Goal: Information Seeking & Learning: Learn about a topic

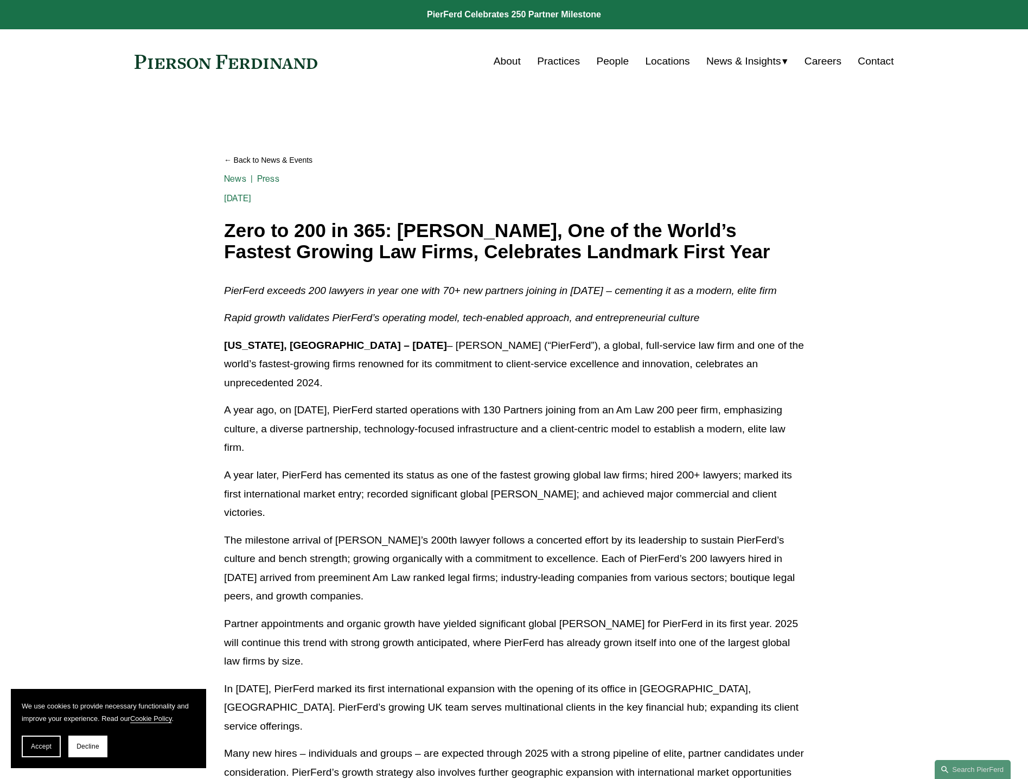
click at [223, 63] on link at bounding box center [226, 62] width 183 height 14
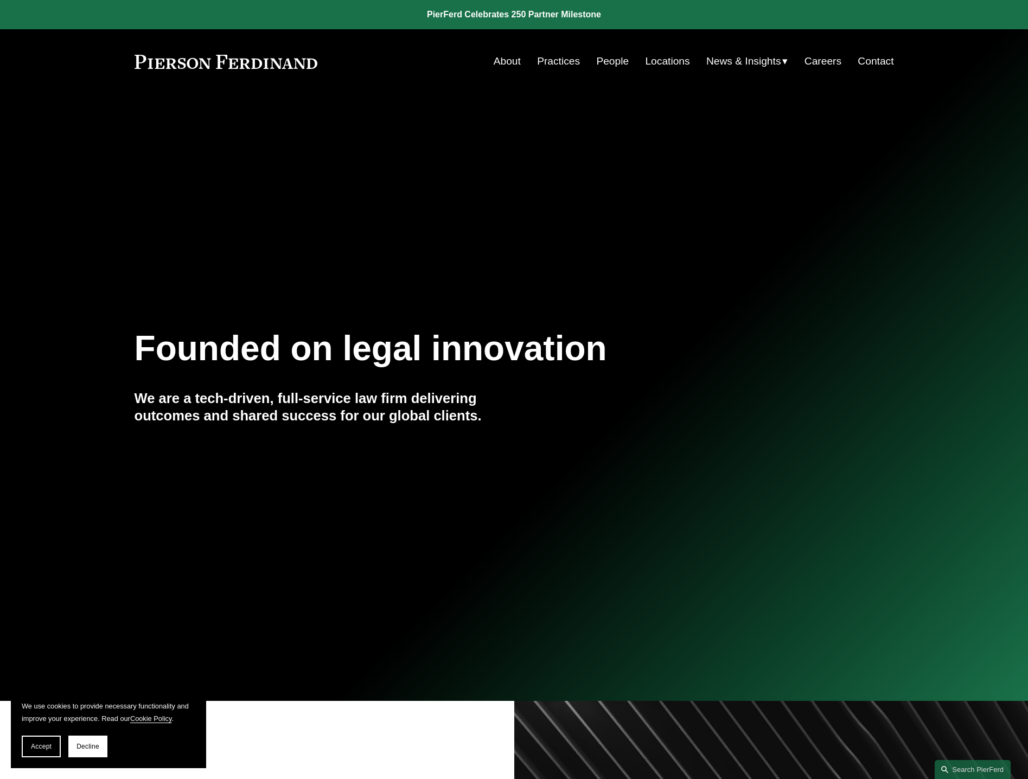
click at [551, 60] on link "Practices" at bounding box center [558, 61] width 43 height 21
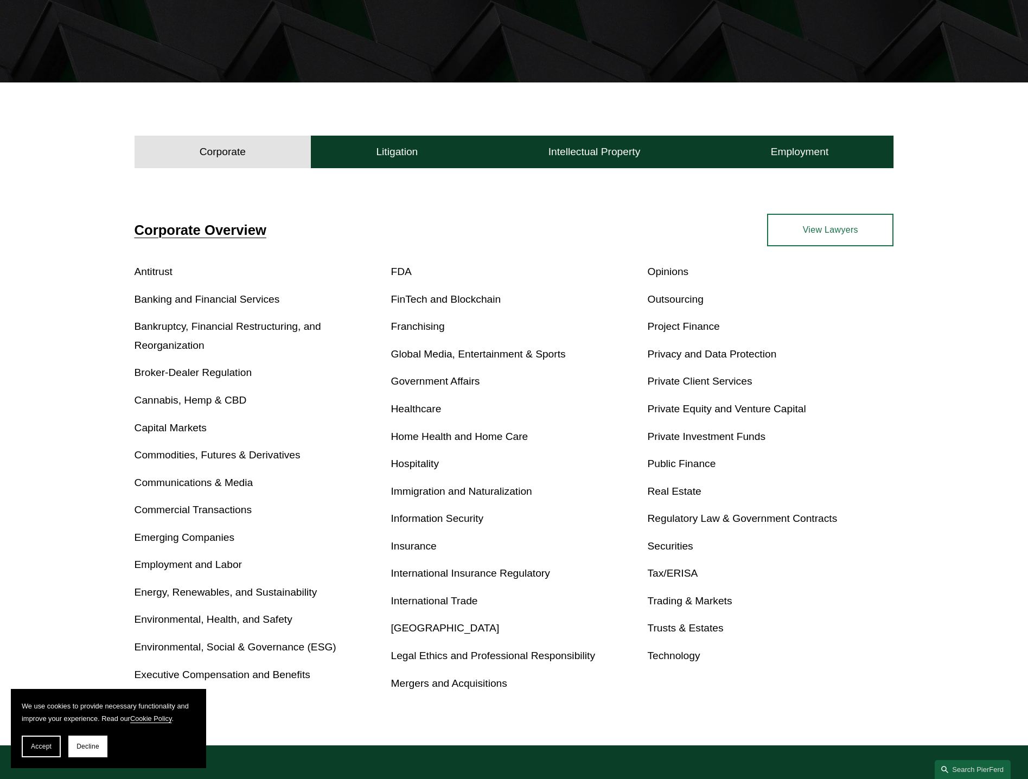
scroll to position [271, 0]
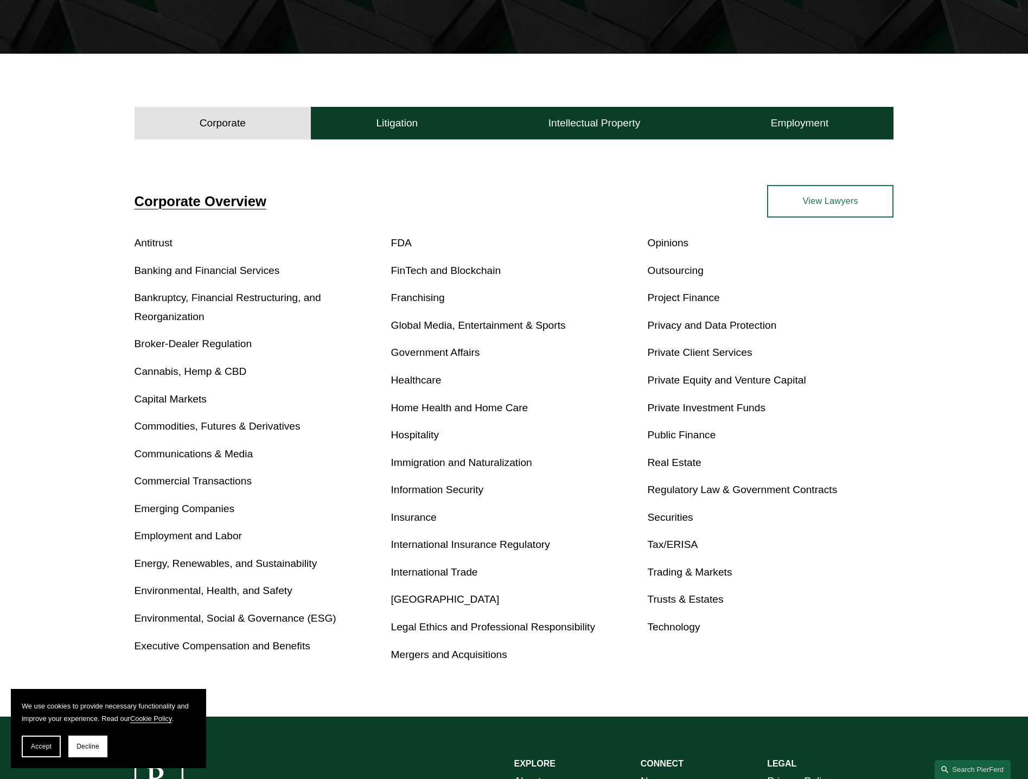
click at [278, 622] on link "Environmental, Social & Governance (ESG)" at bounding box center [236, 618] width 202 height 11
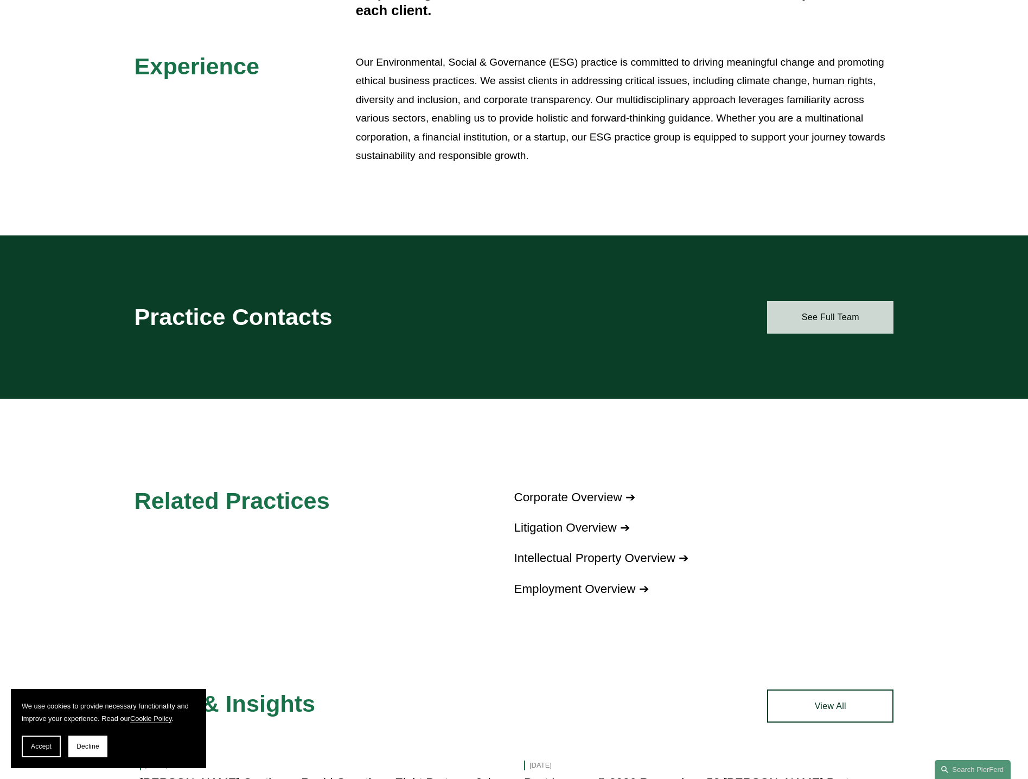
scroll to position [597, 0]
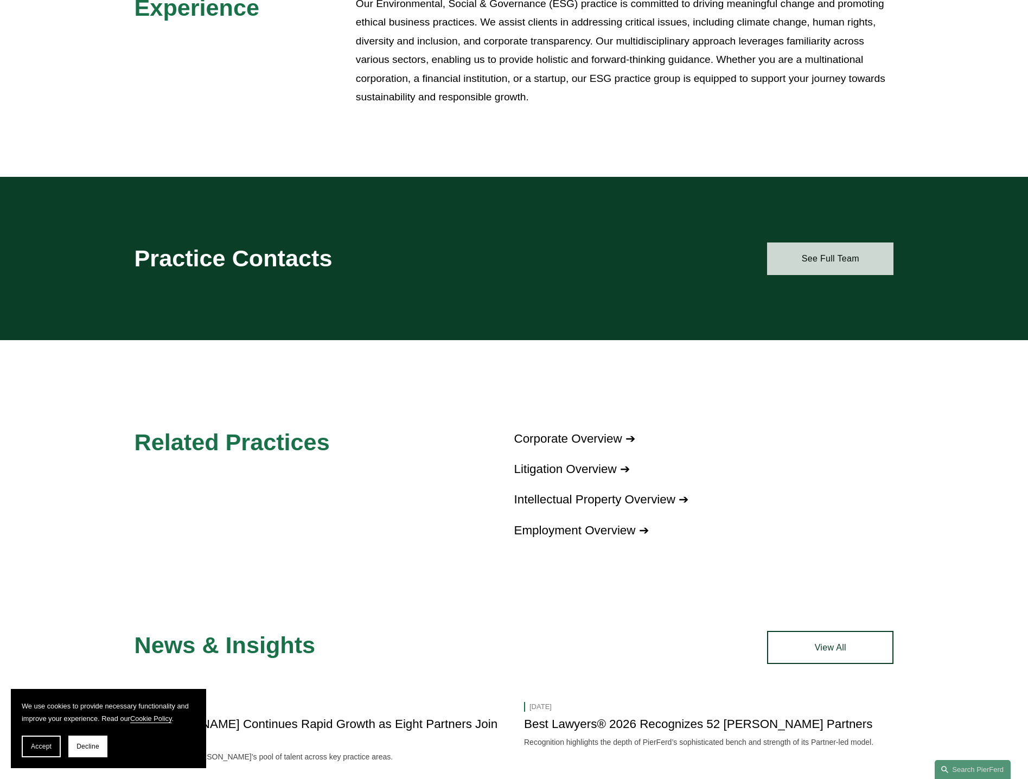
click at [816, 255] on link "See Full Team" at bounding box center [830, 259] width 126 height 33
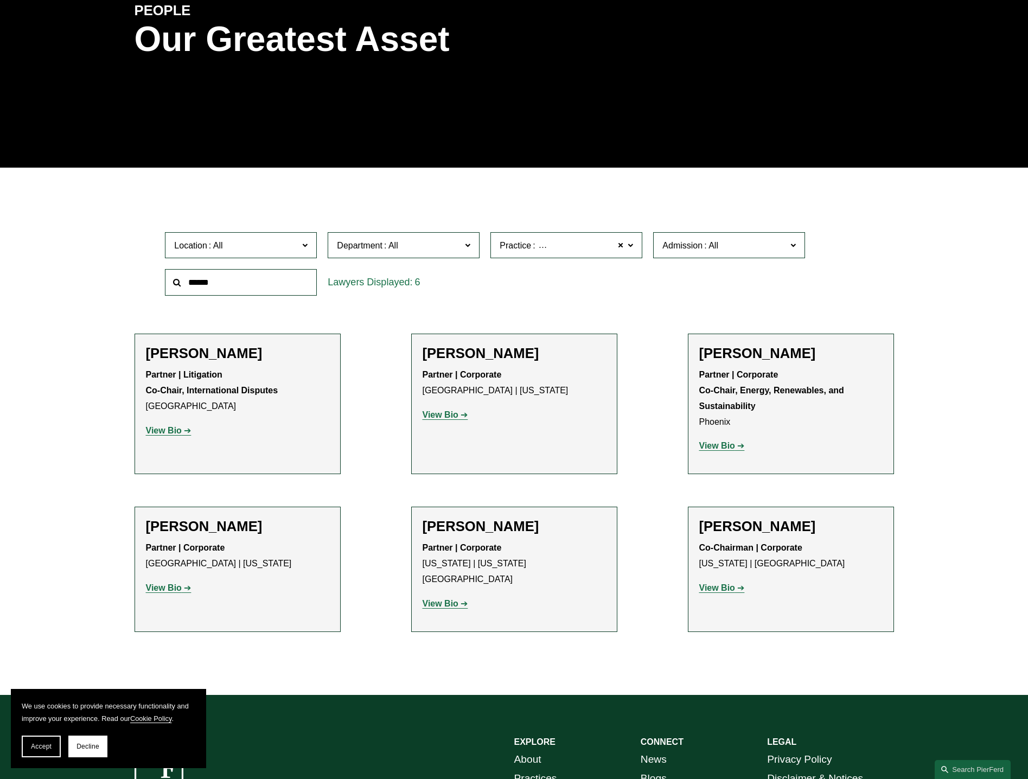
scroll to position [217, 0]
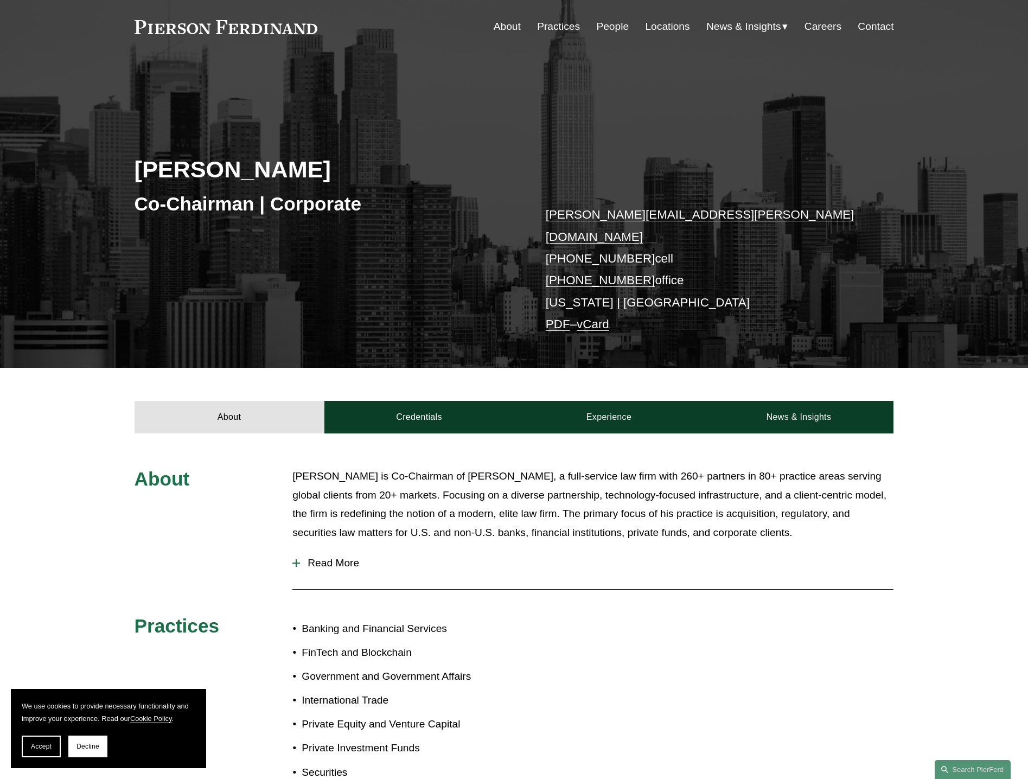
scroll to position [54, 0]
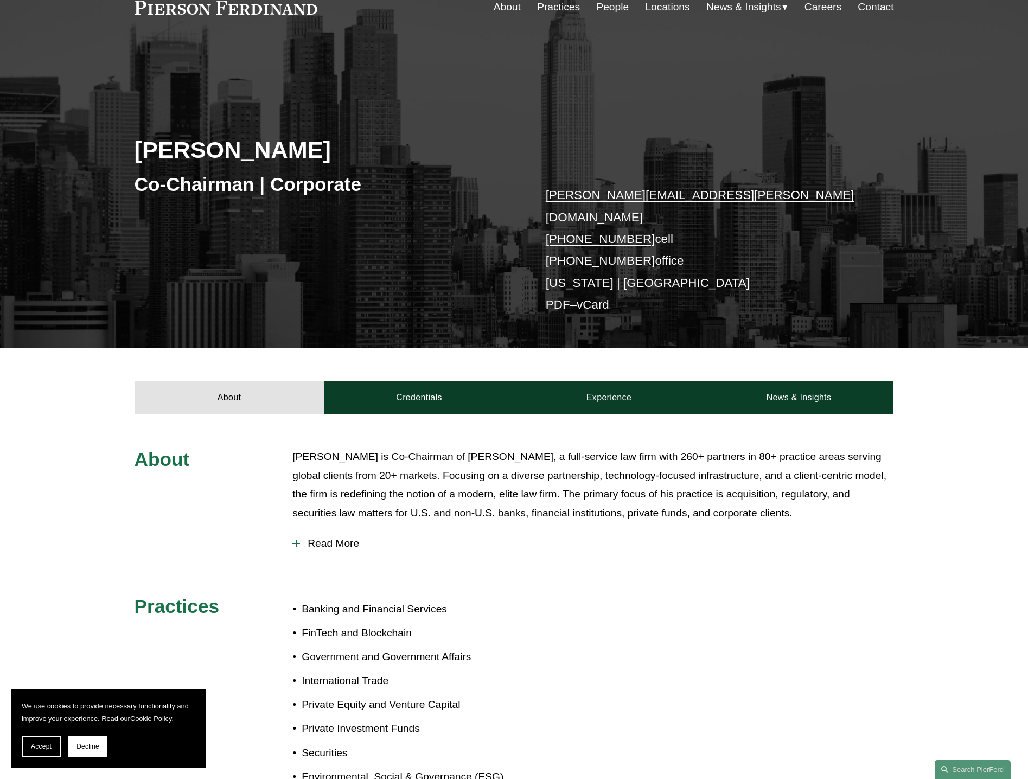
click at [300, 540] on div at bounding box center [297, 544] width 8 height 8
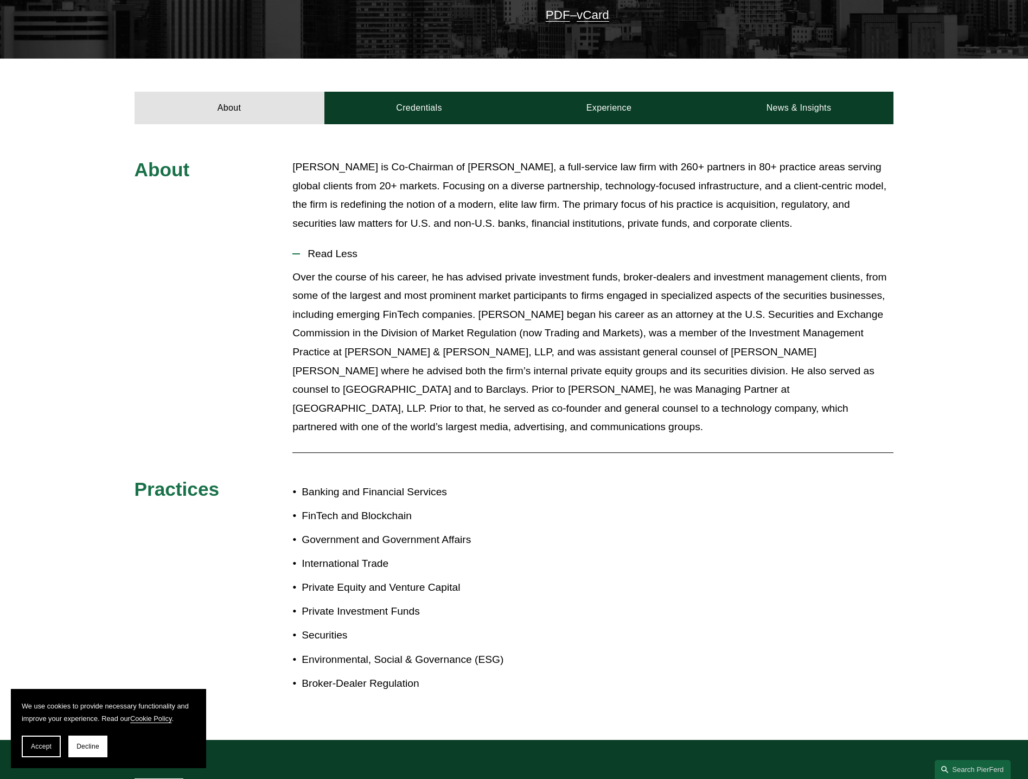
scroll to position [380, 0]
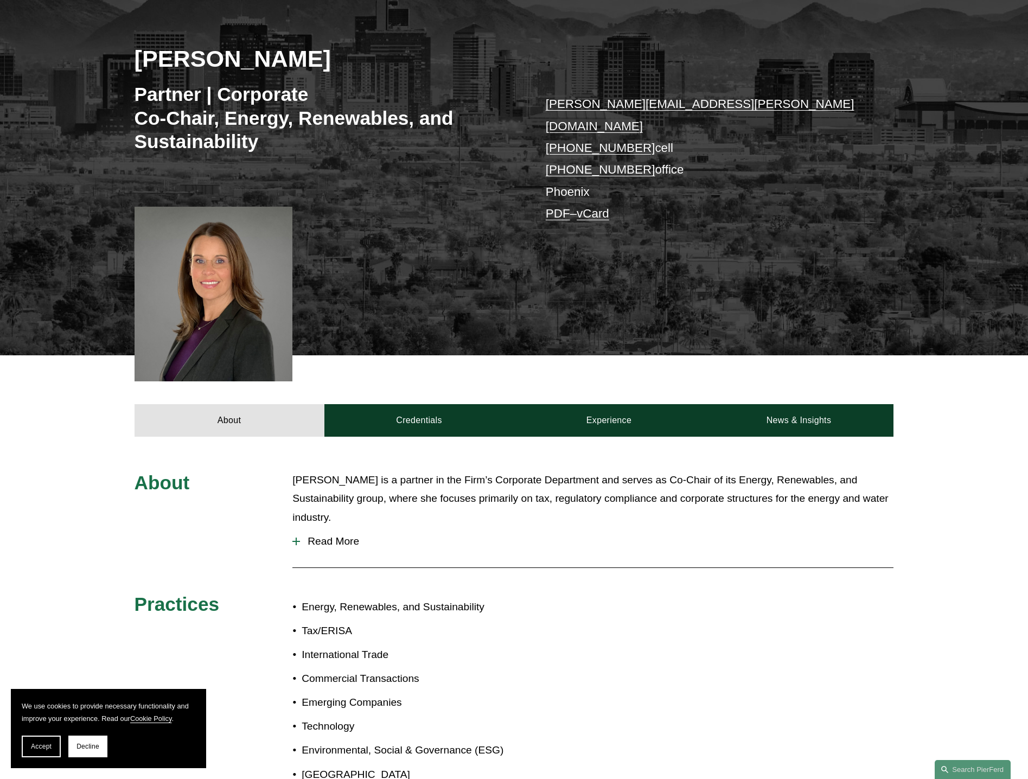
scroll to position [163, 0]
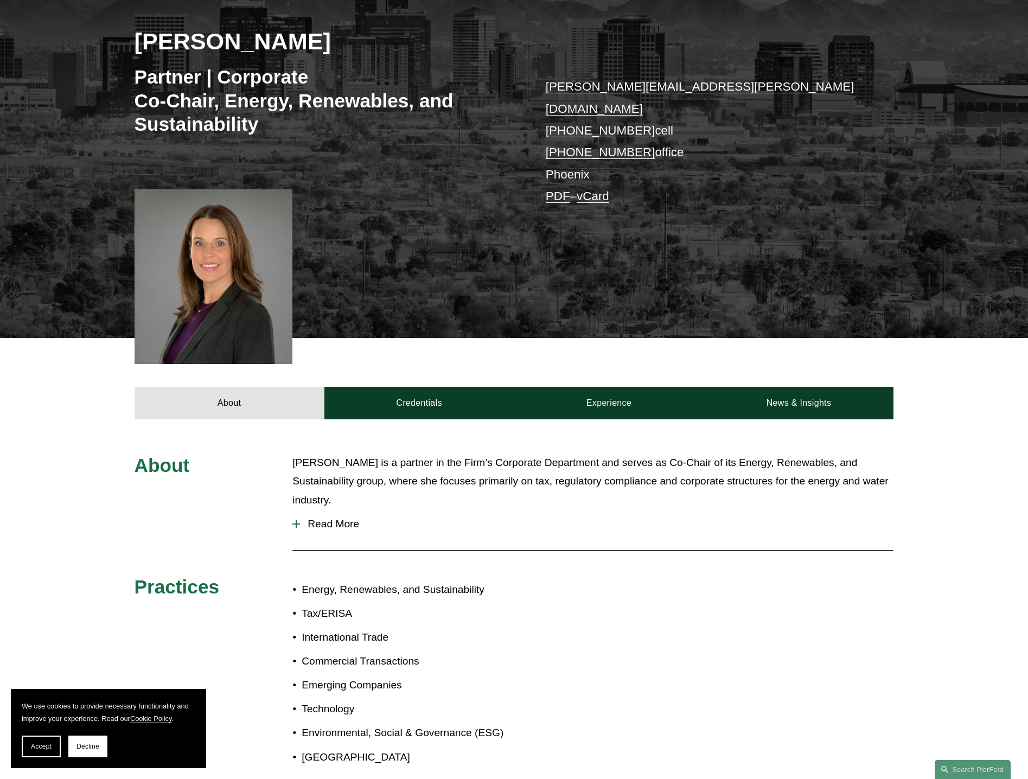
click at [300, 510] on button "Read More" at bounding box center [593, 524] width 601 height 28
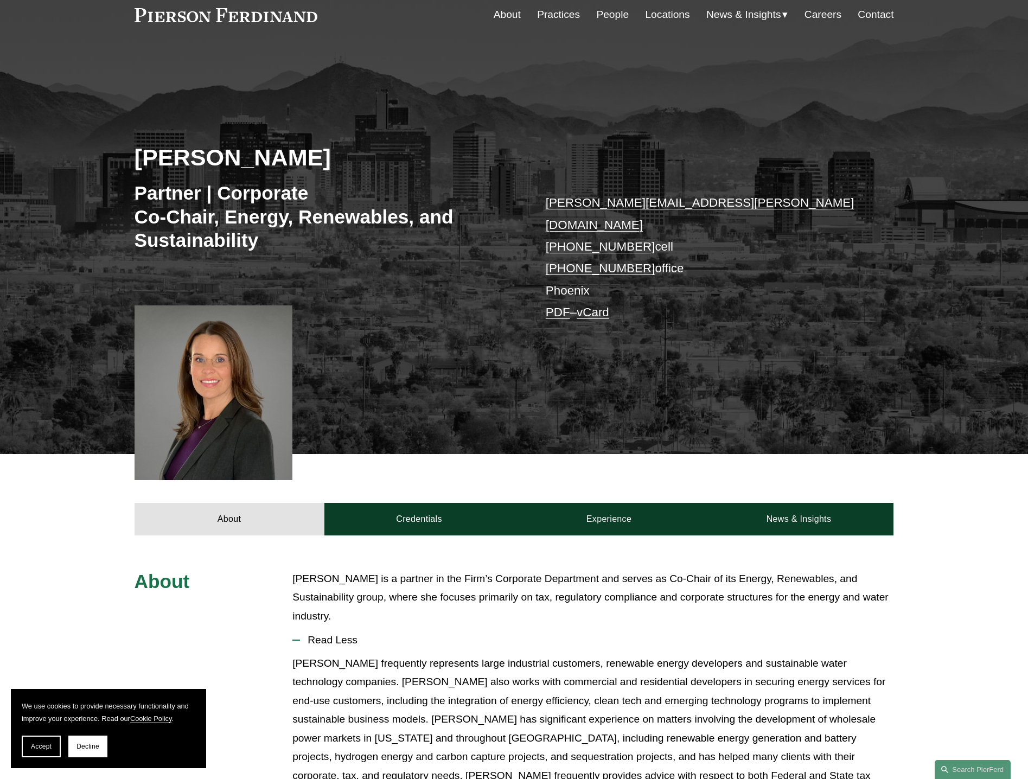
scroll to position [0, 0]
